Goal: Task Accomplishment & Management: Use online tool/utility

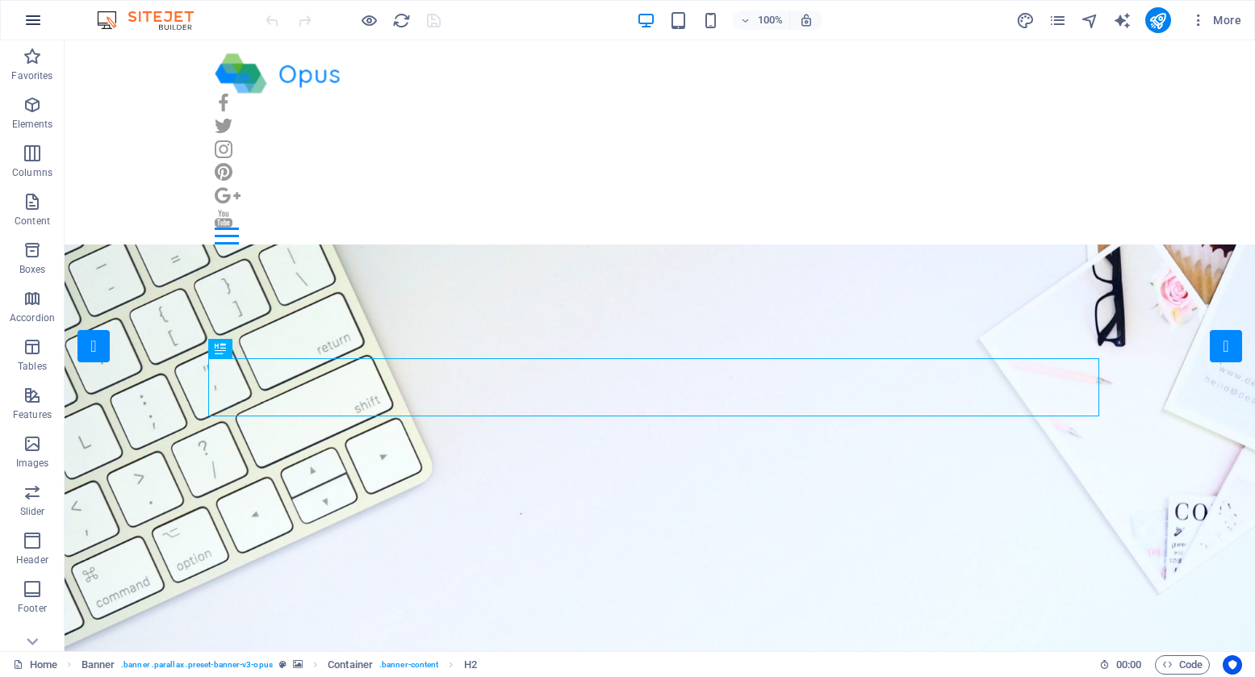
click at [29, 18] on icon "button" at bounding box center [32, 19] width 19 height 19
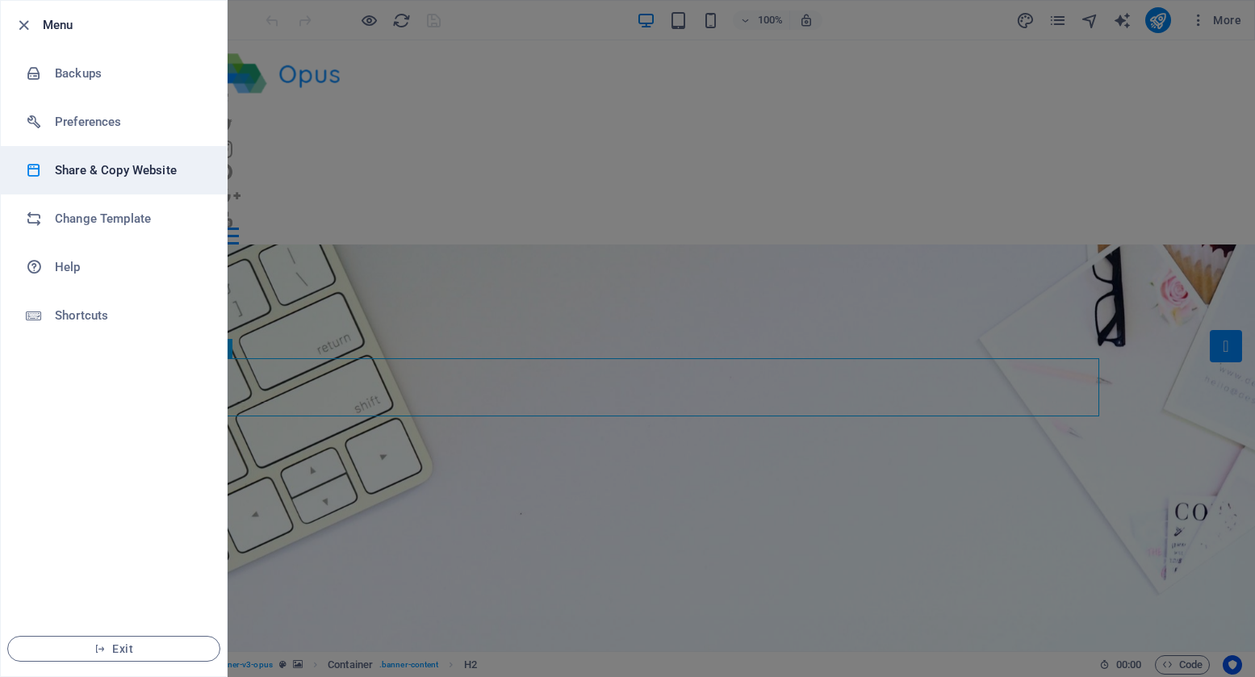
click at [152, 180] on li "Share & Copy Website" at bounding box center [114, 170] width 226 height 48
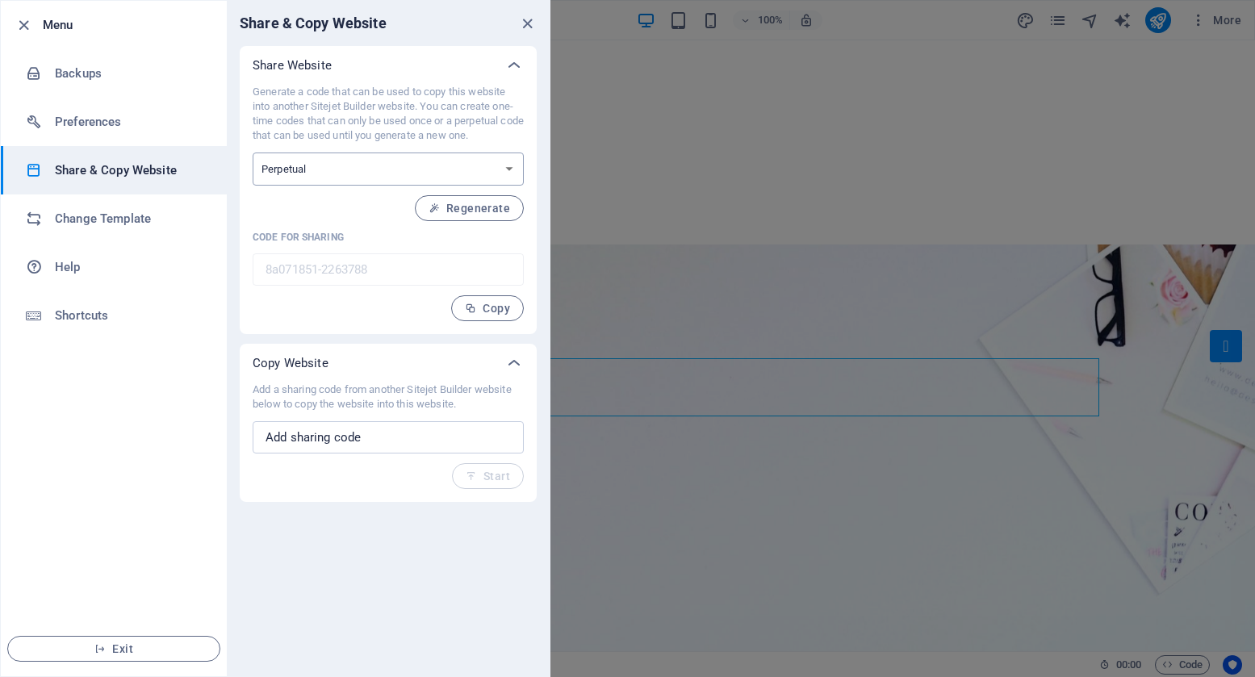
click at [504, 173] on select "One-time Perpetual" at bounding box center [388, 169] width 271 height 33
click at [515, 36] on div "Share & Copy Website" at bounding box center [388, 23] width 323 height 45
click at [521, 25] on icon "close" at bounding box center [527, 24] width 19 height 19
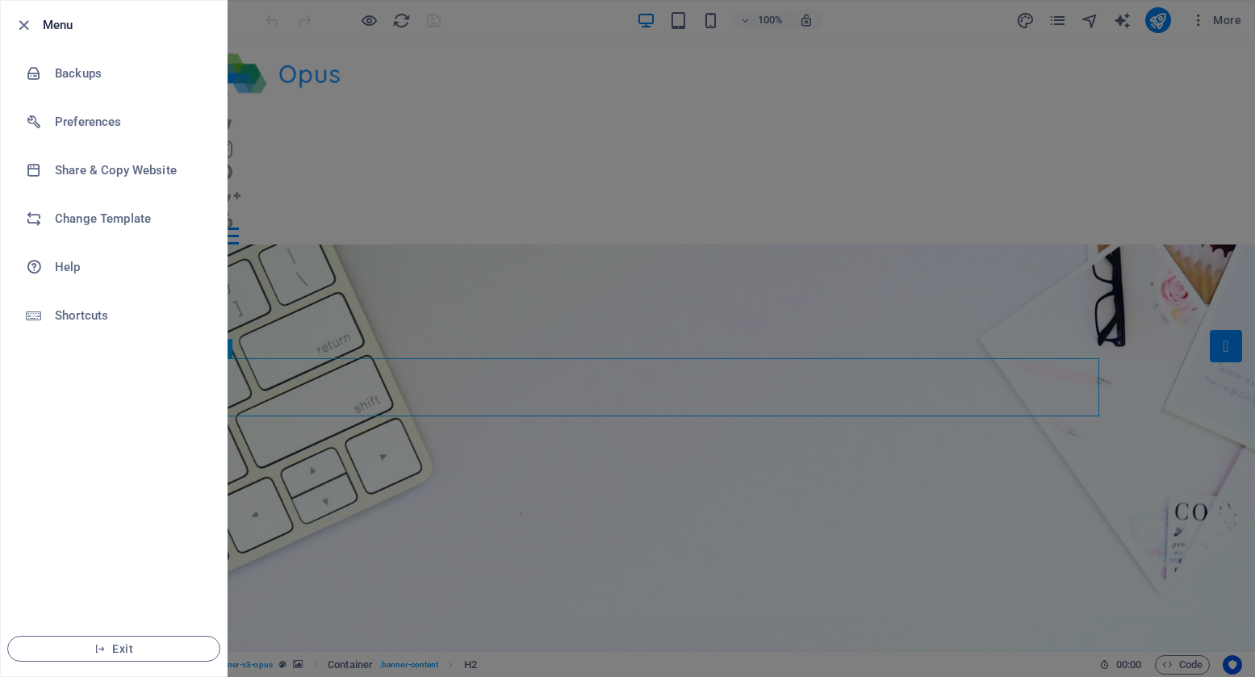
click at [631, 307] on div at bounding box center [627, 338] width 1255 height 677
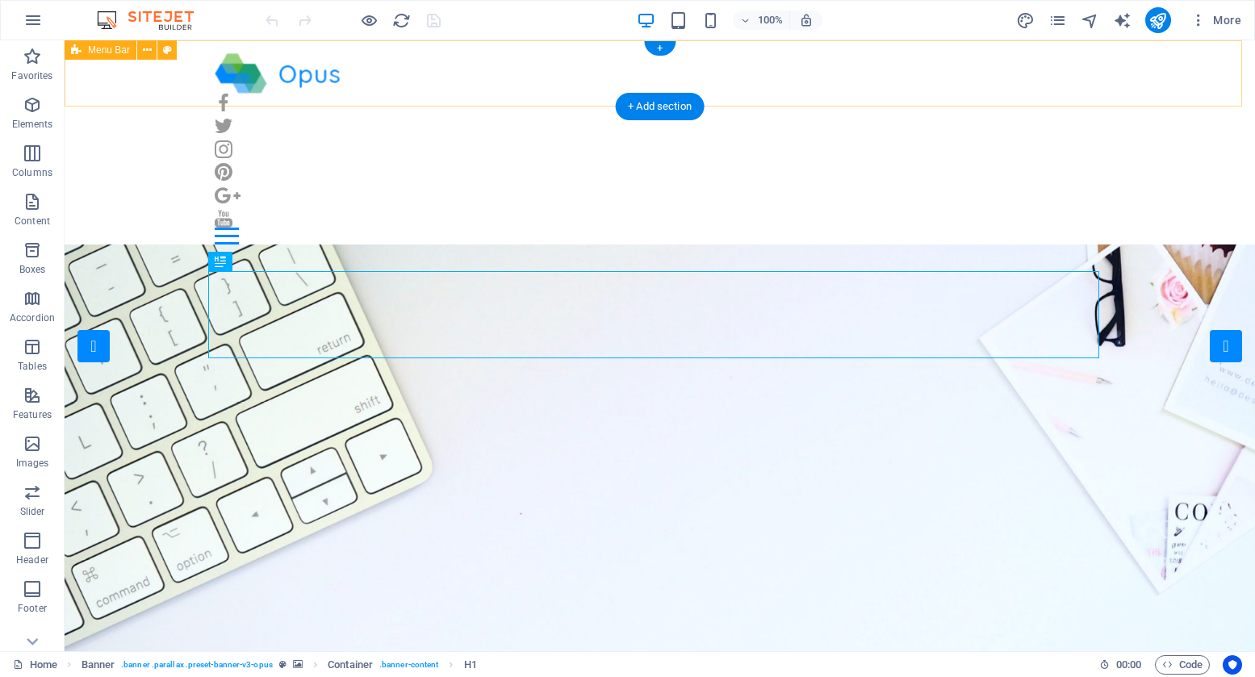
click at [1093, 86] on div "Home Our Jobs Partners Testimonials Blog Contact Menu" at bounding box center [660, 148] width 1191 height 217
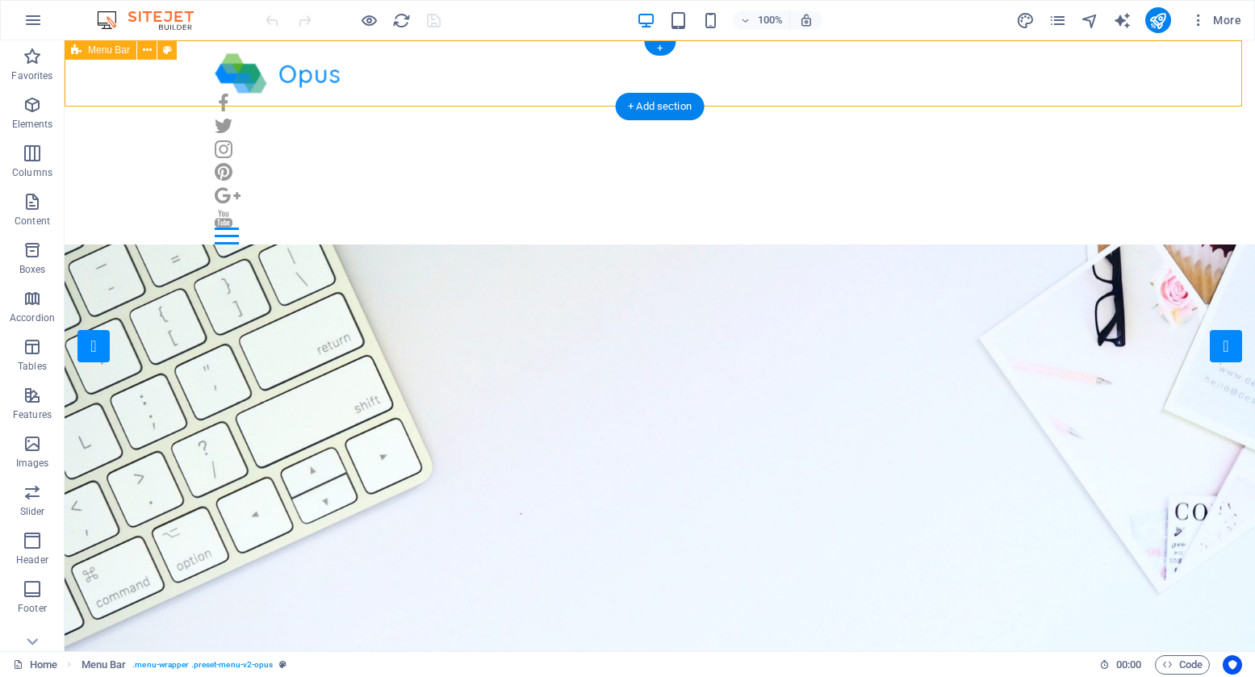
click at [1086, 228] on div "Menu" at bounding box center [660, 236] width 891 height 17
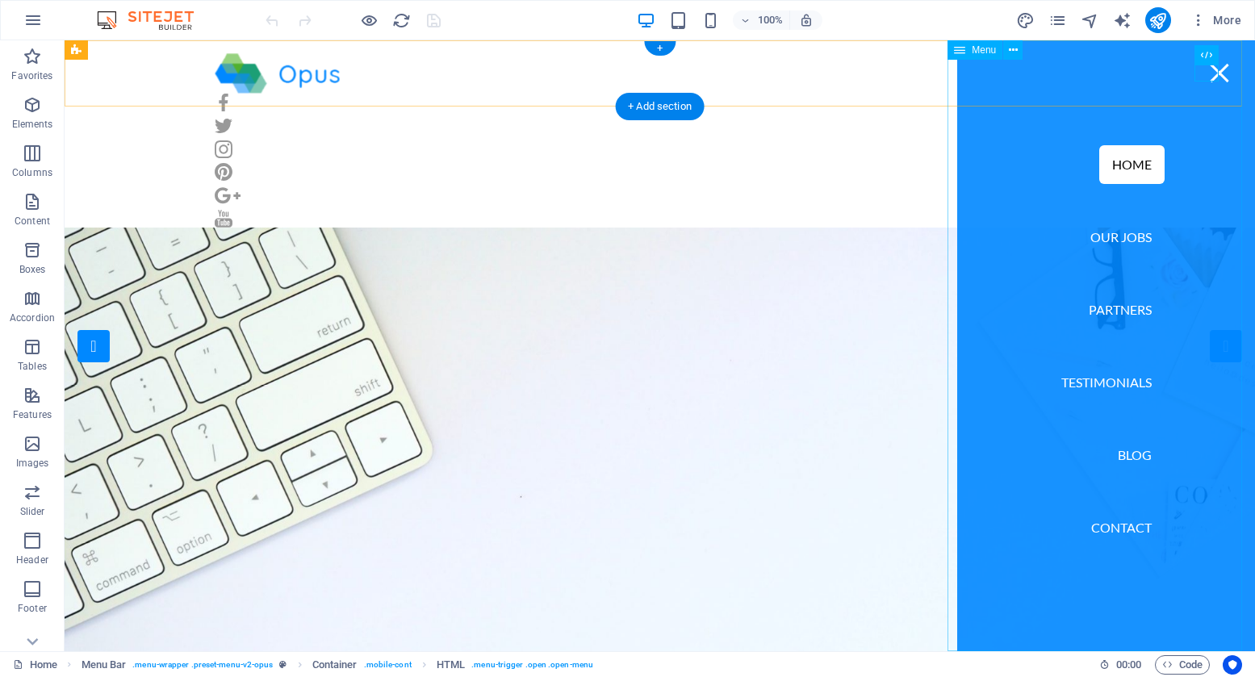
click at [1214, 86] on nav "Home Our Jobs Partners Testimonials Blog Contact" at bounding box center [1107, 345] width 298 height 611
click at [1211, 82] on nav "Home Our Jobs Partners Testimonials Blog Contact" at bounding box center [1107, 345] width 298 height 611
click at [1206, 64] on div "Container HTML" at bounding box center [1160, 55] width 117 height 20
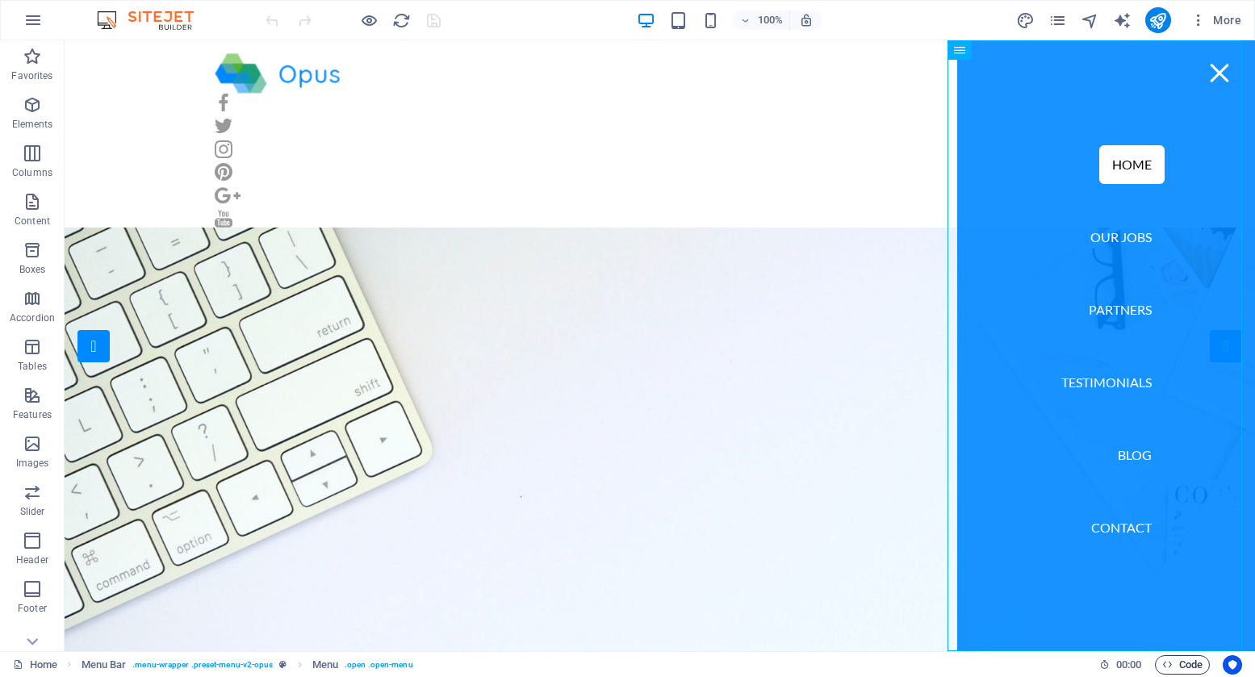
click at [1203, 662] on button "Code" at bounding box center [1182, 665] width 55 height 19
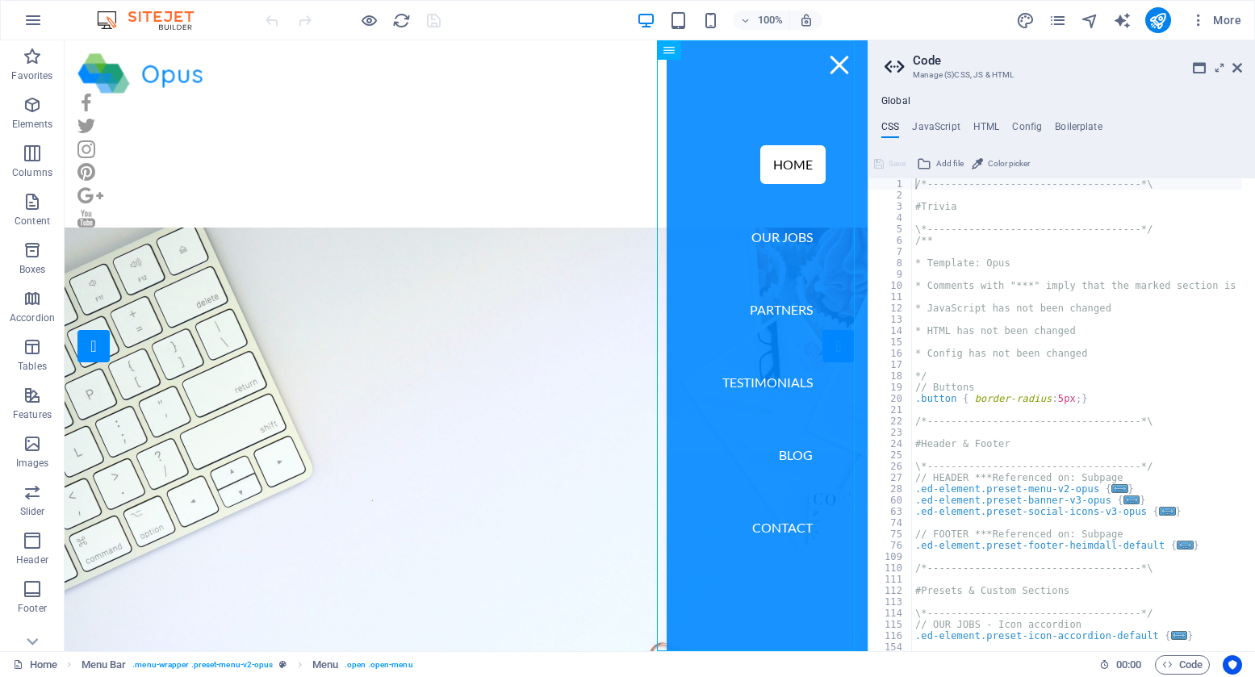
click at [1246, 69] on aside "Code Manage (S)CSS, JS & HTML Global CSS JavaScript HTML Config Boilerplate /*-…" at bounding box center [1062, 345] width 388 height 611
click at [1241, 64] on icon at bounding box center [1238, 67] width 10 height 13
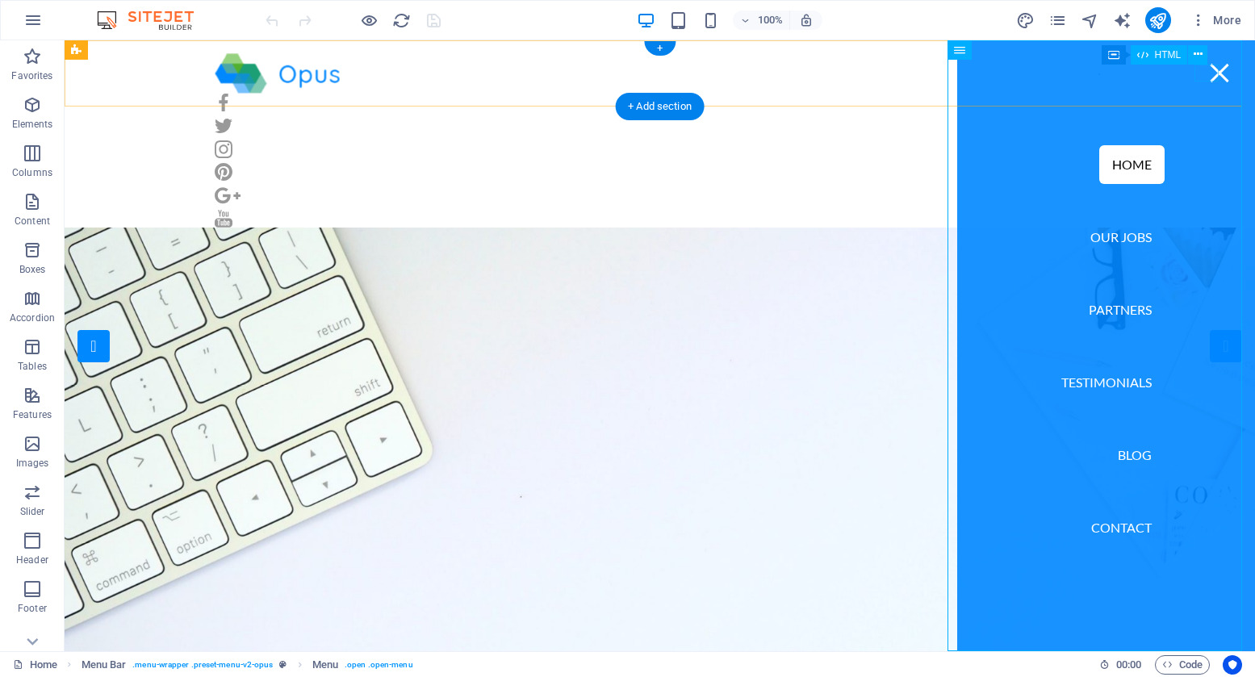
click at [1209, 72] on div "Menu" at bounding box center [1220, 73] width 24 height 17
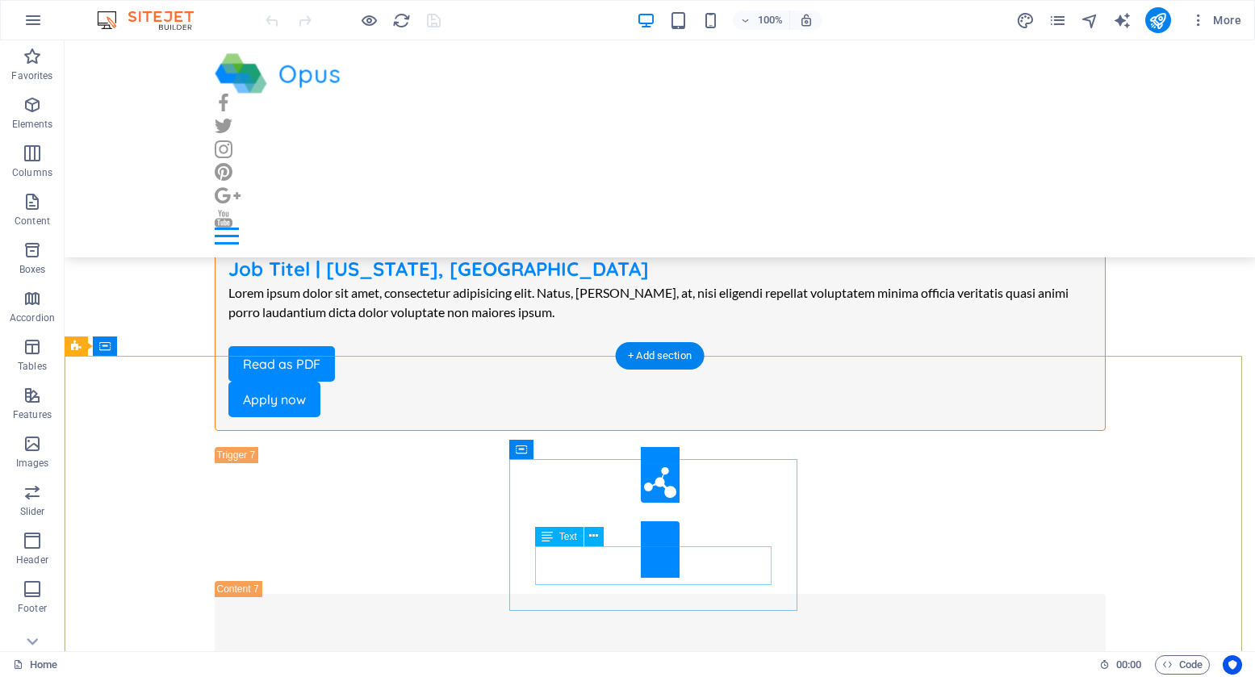
scroll to position [10275, 0]
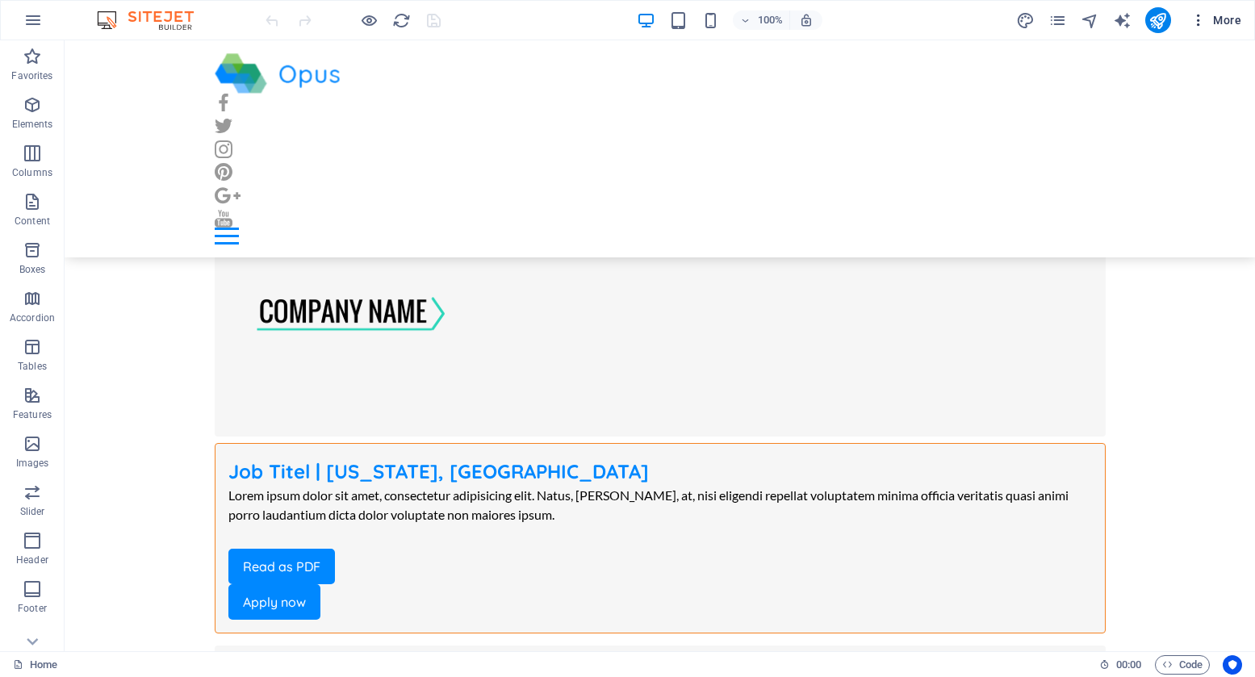
click at [1207, 27] on span "More" at bounding box center [1216, 20] width 51 height 16
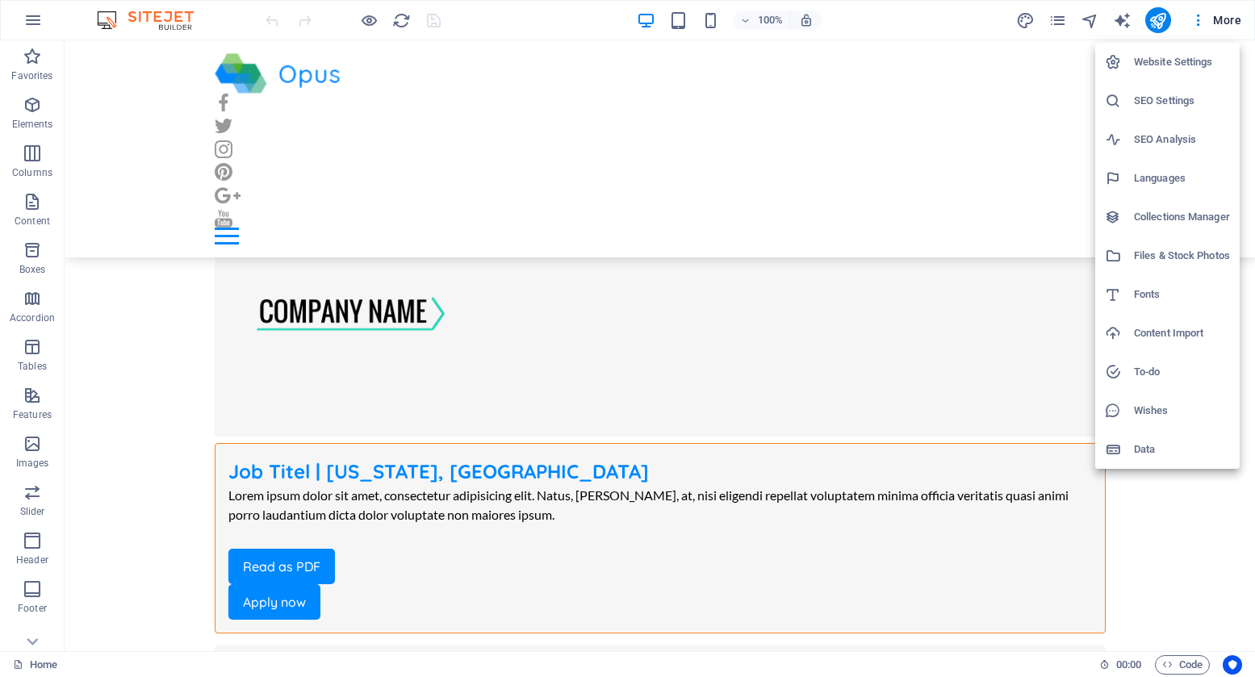
click at [1200, 19] on div at bounding box center [627, 338] width 1255 height 677
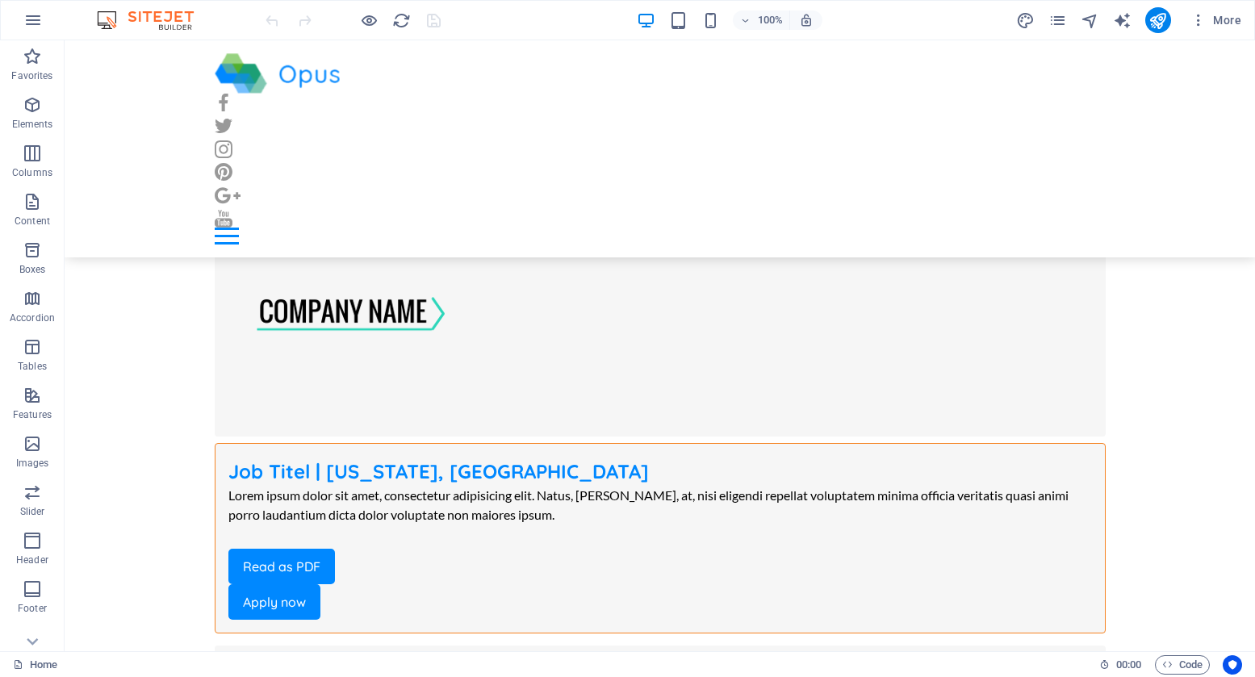
click at [1200, 19] on icon "button" at bounding box center [1199, 20] width 16 height 16
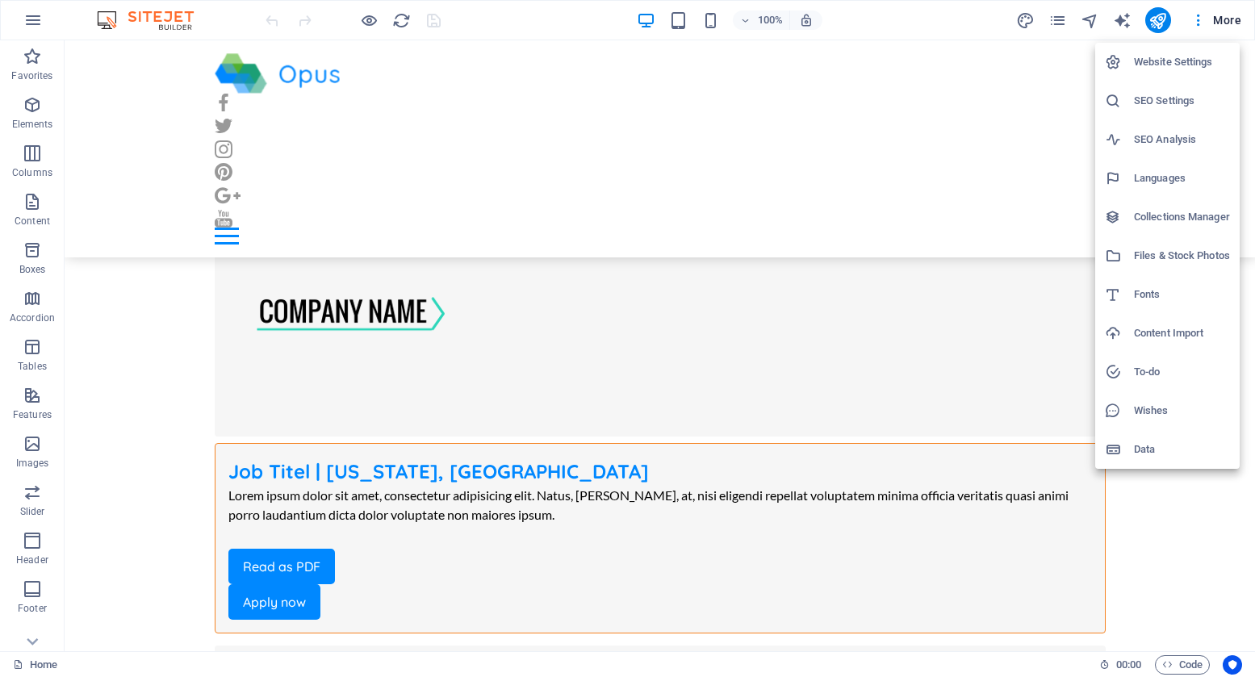
click at [458, 18] on div at bounding box center [627, 338] width 1255 height 677
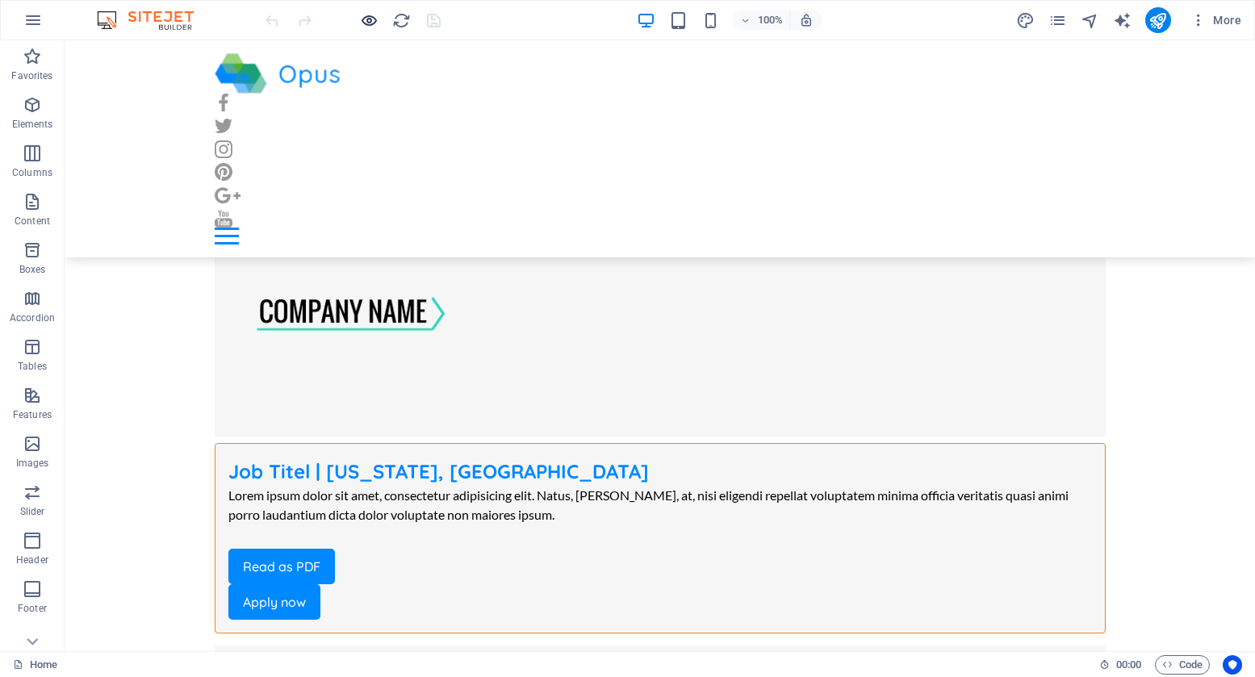
drag, startPoint x: 355, startPoint y: 23, endPoint x: 364, endPoint y: 23, distance: 8.9
click at [354, 23] on div at bounding box center [352, 20] width 181 height 26
click at [379, 107] on h6 "Open preview website" at bounding box center [383, 100] width 108 height 19
